Goal: Transaction & Acquisition: Purchase product/service

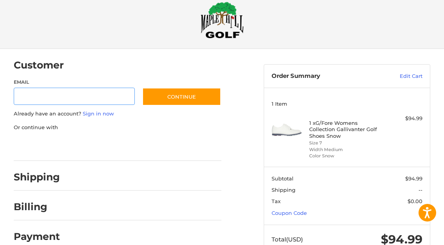
click at [79, 100] on input "Email" at bounding box center [74, 97] width 121 height 18
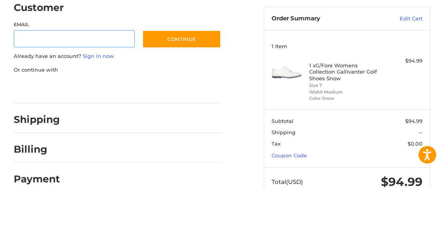
type input "**********"
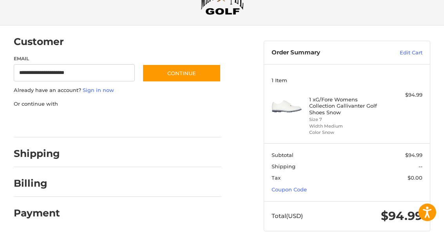
click at [119, 154] on div at bounding box center [144, 156] width 154 height 10
click at [50, 159] on div "Shipping" at bounding box center [37, 154] width 46 height 14
click at [188, 78] on button "Continue" at bounding box center [181, 74] width 79 height 18
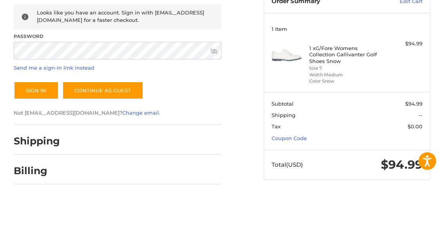
click at [36, 133] on button "Sign In" at bounding box center [36, 142] width 45 height 18
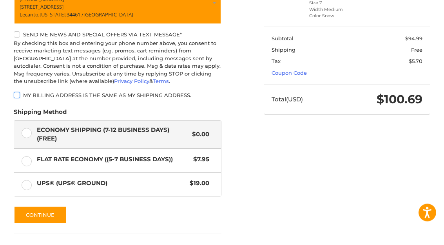
scroll to position [182, 0]
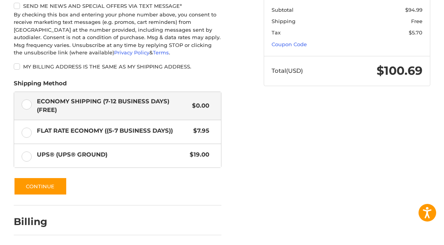
click at [47, 188] on button "Continue" at bounding box center [40, 186] width 53 height 18
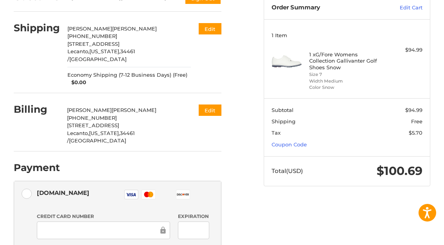
scroll to position [122, 0]
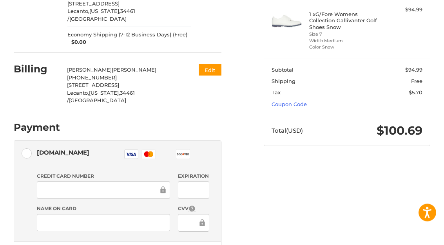
click at [298, 105] on link "Coupon Code" at bounding box center [288, 104] width 35 height 6
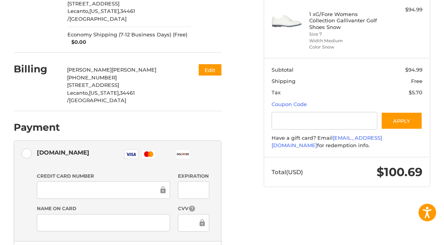
scroll to position [123, 0]
click at [317, 120] on input "Gift Certificate or Coupon Code" at bounding box center [324, 121] width 106 height 18
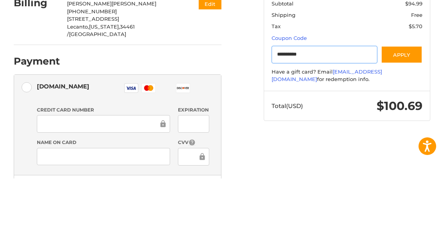
type input "**********"
click at [419, 112] on button "Apply" at bounding box center [402, 121] width 42 height 18
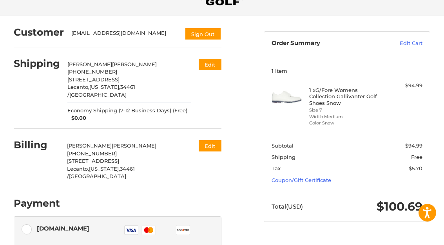
scroll to position [0, 0]
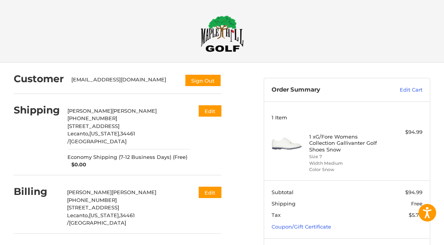
click at [219, 37] on img at bounding box center [221, 33] width 43 height 37
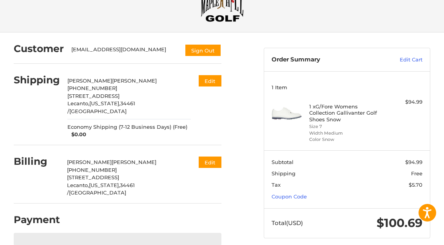
scroll to position [31, 0]
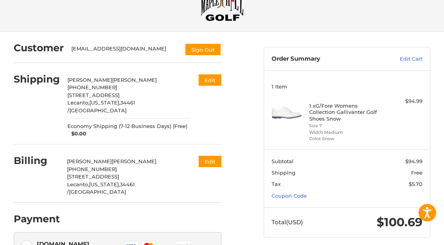
click at [298, 197] on link "Coupon Code" at bounding box center [288, 196] width 35 height 6
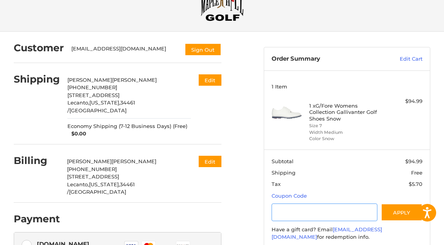
click at [321, 214] on input "Gift Certificate or Coupon Code" at bounding box center [324, 213] width 106 height 18
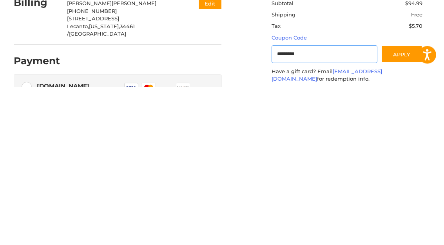
type input "*********"
click at [413, 204] on button "Apply" at bounding box center [402, 213] width 42 height 18
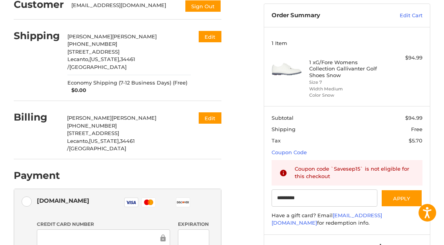
scroll to position [74, 0]
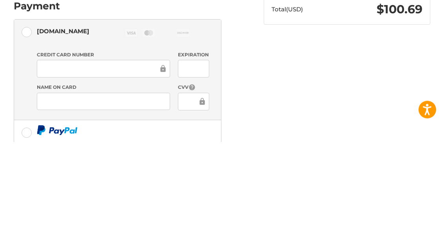
scroll to position [224, 0]
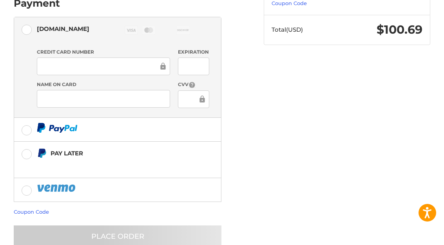
scroll to position [216, 0]
